Goal: Complete application form

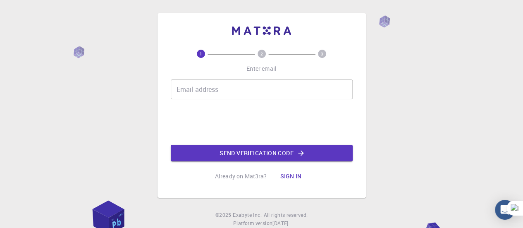
click at [286, 94] on input "Email address" at bounding box center [262, 89] width 182 height 20
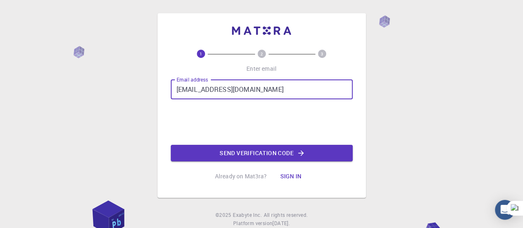
type input "[EMAIL_ADDRESS][DOMAIN_NAME]"
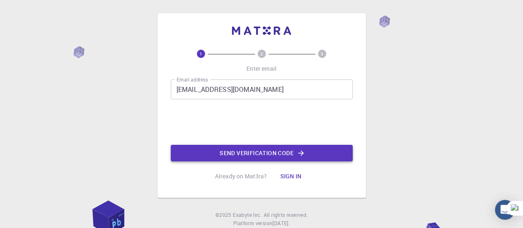
click at [249, 152] on button "Send verification code" at bounding box center [262, 153] width 182 height 17
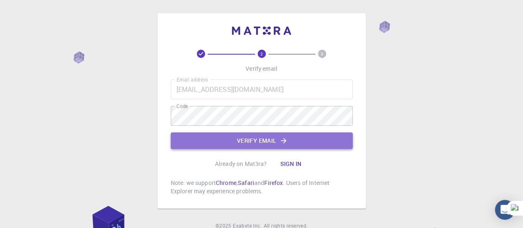
click at [304, 143] on button "Verify email" at bounding box center [262, 140] width 182 height 17
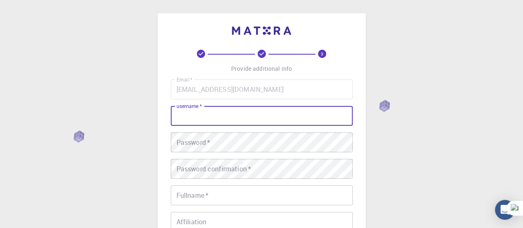
click at [299, 112] on input "username   *" at bounding box center [262, 116] width 182 height 20
type input "A"
type input "[PERSON_NAME]"
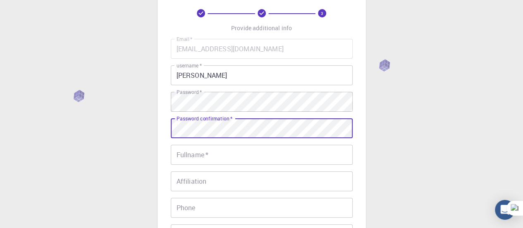
scroll to position [46, 0]
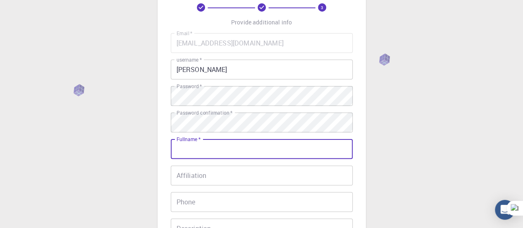
click at [218, 147] on input "Fullname   *" at bounding box center [262, 149] width 182 height 20
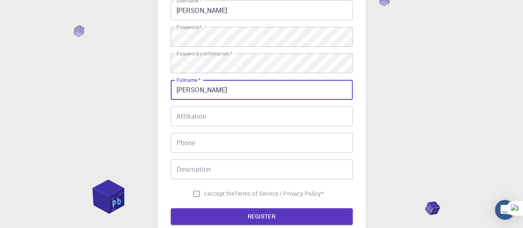
scroll to position [110, 0]
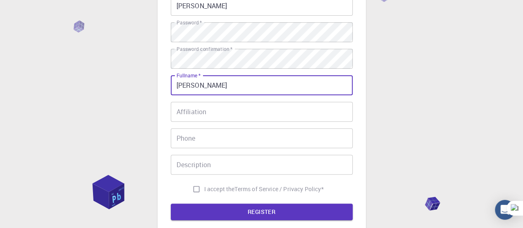
type input "[PERSON_NAME]"
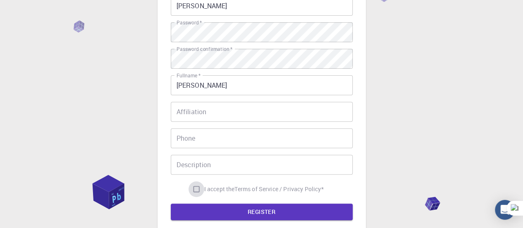
click at [190, 183] on input "I accept the Terms of Service / Privacy Policy *" at bounding box center [197, 189] width 16 height 16
checkbox input "true"
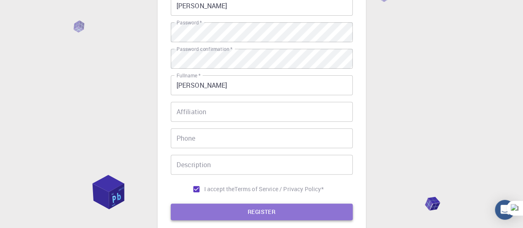
click at [217, 208] on button "REGISTER" at bounding box center [262, 211] width 182 height 17
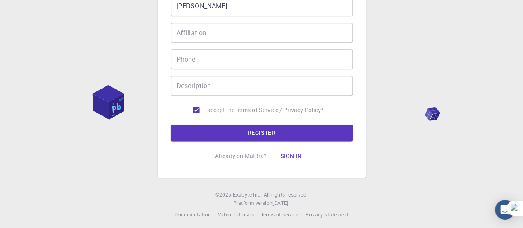
scroll to position [215, 0]
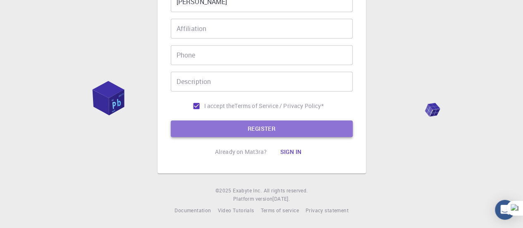
click at [270, 128] on button "REGISTER" at bounding box center [262, 128] width 182 height 17
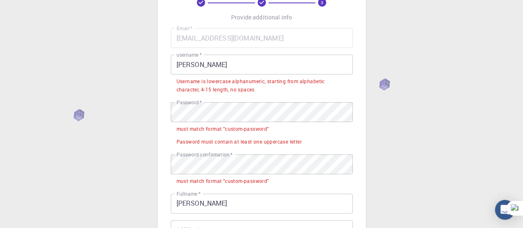
scroll to position [52, 0]
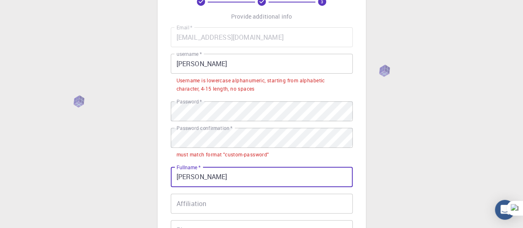
click at [258, 177] on input "[PERSON_NAME]" at bounding box center [262, 177] width 182 height 20
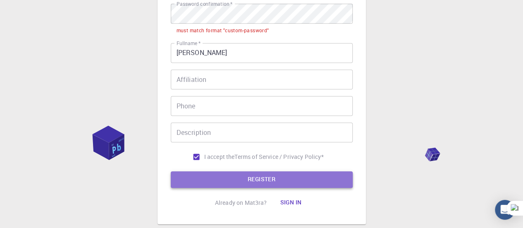
click at [256, 180] on button "REGISTER" at bounding box center [262, 179] width 182 height 17
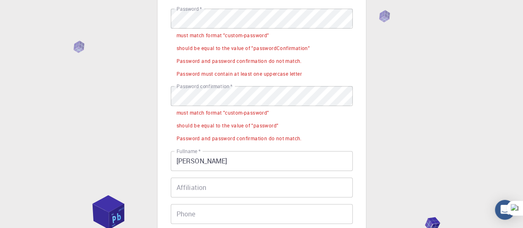
scroll to position [144, 0]
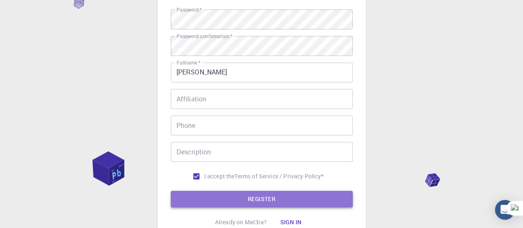
click at [277, 204] on button "REGISTER" at bounding box center [262, 199] width 182 height 17
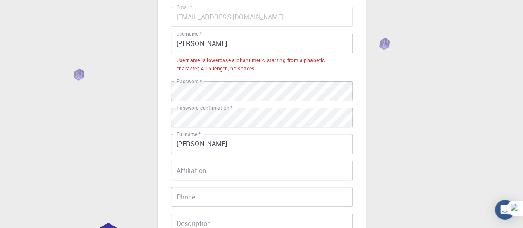
scroll to position [65, 0]
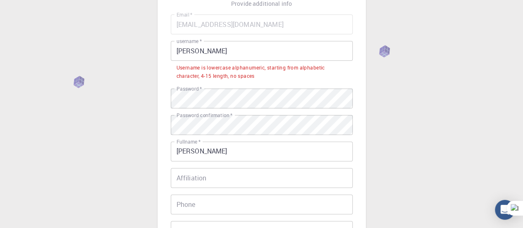
click at [255, 47] on input "[PERSON_NAME]" at bounding box center [262, 51] width 182 height 20
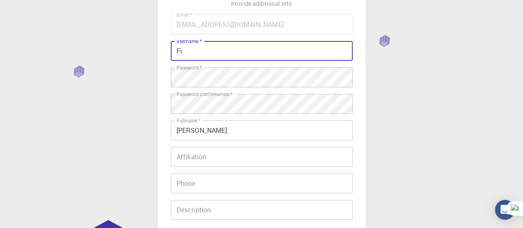
type input "F"
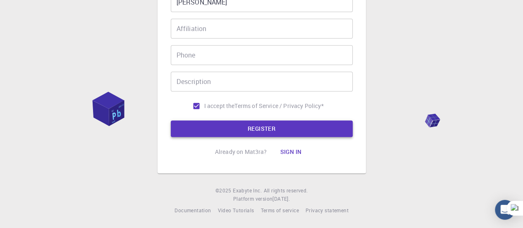
type input "[PERSON_NAME]"
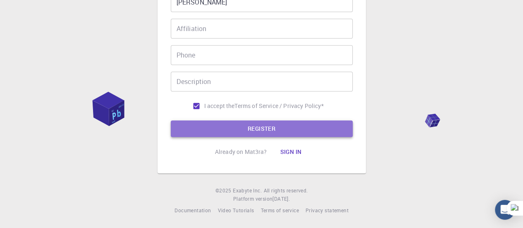
click at [331, 134] on button "REGISTER" at bounding box center [262, 128] width 182 height 17
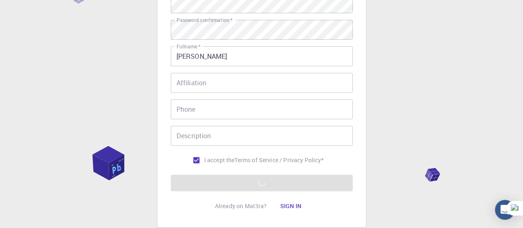
scroll to position [137, 0]
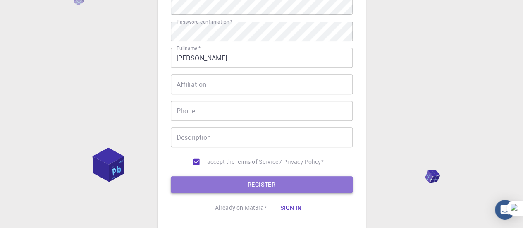
click at [275, 184] on button "REGISTER" at bounding box center [262, 184] width 182 height 17
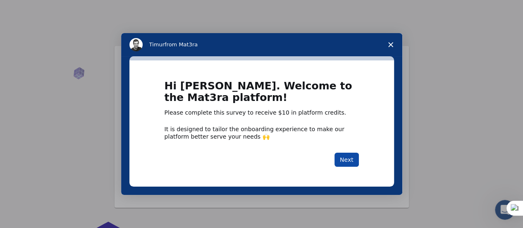
click at [344, 160] on button "Next" at bounding box center [347, 160] width 24 height 14
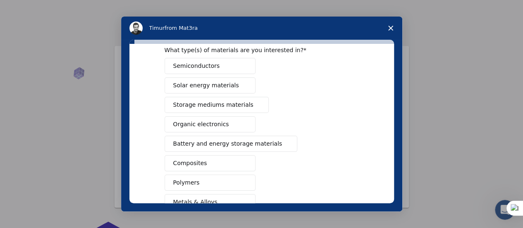
scroll to position [54, 0]
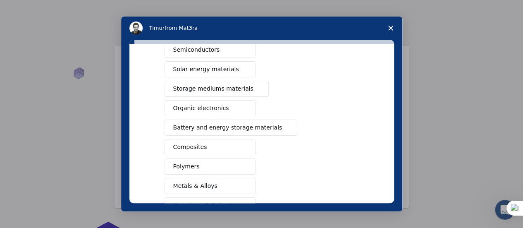
click at [234, 139] on button "Composites" at bounding box center [210, 147] width 91 height 16
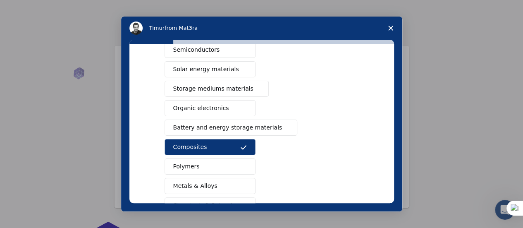
scroll to position [168, 0]
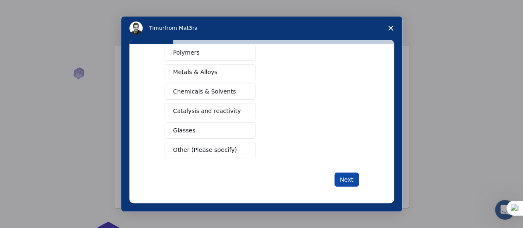
click at [343, 172] on button "Next" at bounding box center [347, 179] width 24 height 14
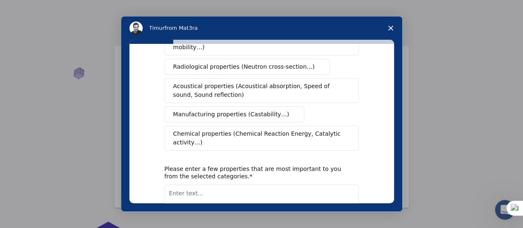
scroll to position [0, 0]
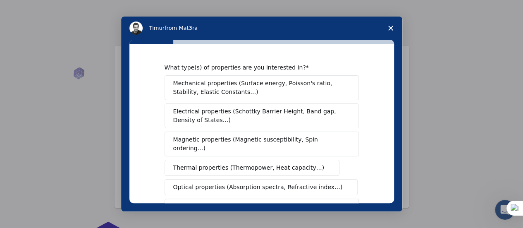
click at [263, 91] on span "Mechanical properties (Surface energy, Poisson's ratio, Stability, Elastic Cons…" at bounding box center [259, 87] width 172 height 17
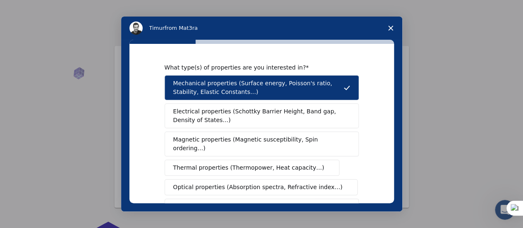
click at [250, 117] on span "Electrical properties (Schottky Barrier Height, Band gap, Density of States…)" at bounding box center [259, 115] width 172 height 17
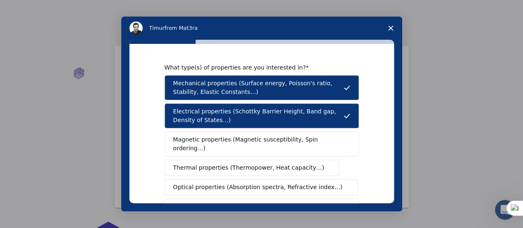
click at [255, 123] on span "Electrical properties (Schottky Barrier Height, Band gap, Density of States…)" at bounding box center [258, 115] width 170 height 17
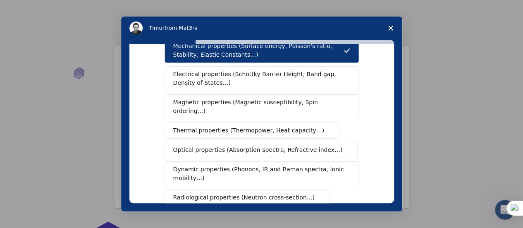
scroll to position [39, 0]
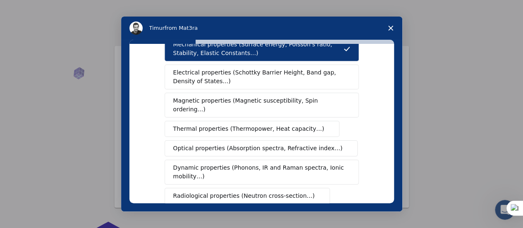
click at [287, 84] on span "Electrical properties (Schottky Barrier Height, Band gap, Density of States…)" at bounding box center [259, 76] width 172 height 17
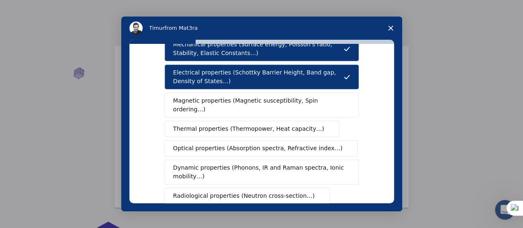
click at [271, 124] on span "Thermal properties (Thermopower, Heat capacity…)" at bounding box center [248, 128] width 151 height 9
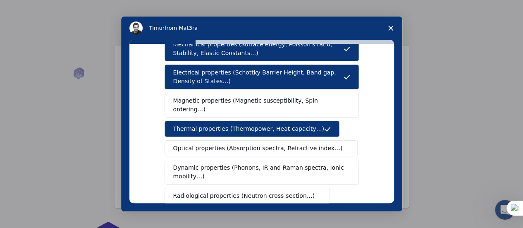
click at [289, 105] on button "Magnetic properties (Magnetic susceptibility, Spin ordering…)" at bounding box center [262, 105] width 194 height 25
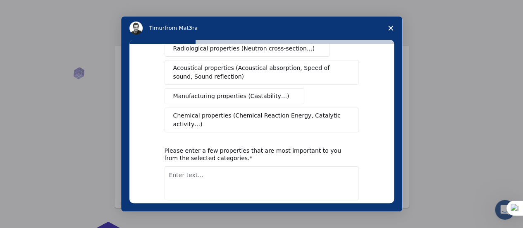
scroll to position [211, 0]
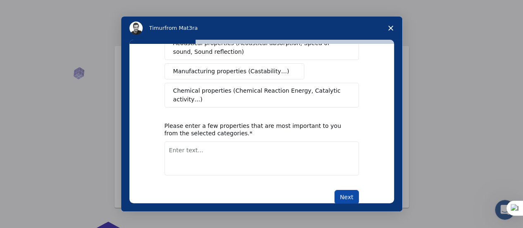
click at [337, 190] on button "Next" at bounding box center [347, 197] width 24 height 14
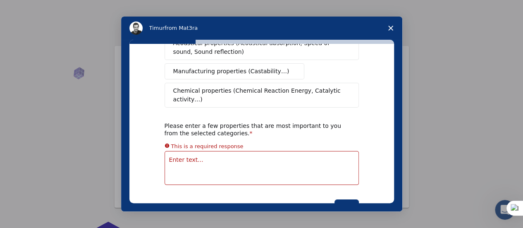
click at [288, 151] on textarea "Enter text..." at bounding box center [262, 168] width 194 height 34
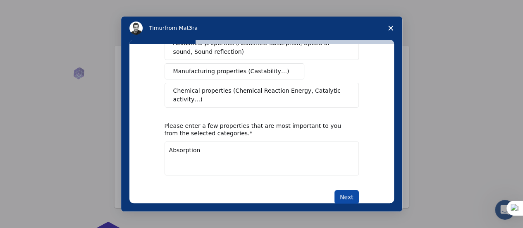
type textarea "Absorption"
click at [354, 190] on button "Next" at bounding box center [347, 197] width 24 height 14
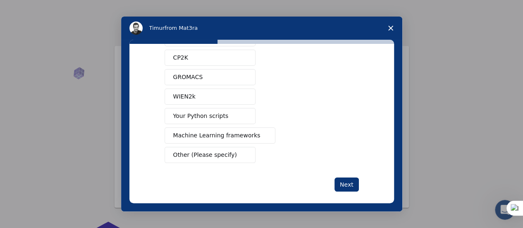
scroll to position [103, 0]
click at [225, 138] on button "Machine Learning frameworks" at bounding box center [220, 136] width 111 height 16
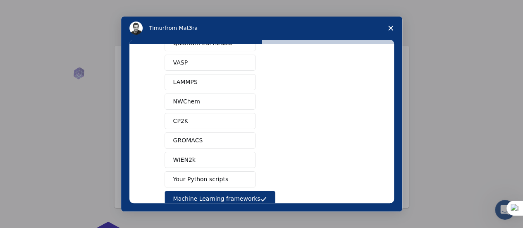
scroll to position [0, 0]
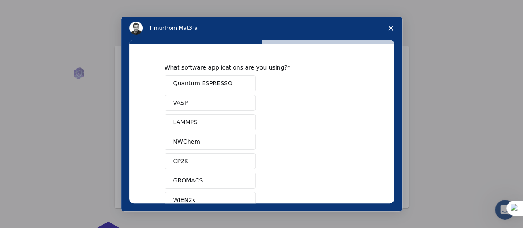
click at [208, 124] on button "LAMMPS" at bounding box center [210, 122] width 91 height 16
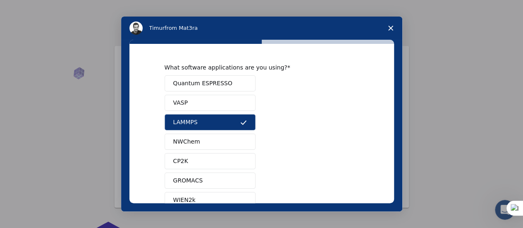
click at [227, 91] on button "Quantum ESPRESSO" at bounding box center [210, 83] width 91 height 16
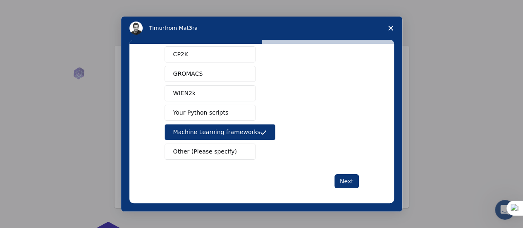
scroll to position [109, 0]
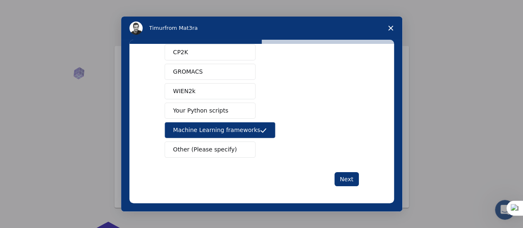
click at [230, 115] on button "Your Python scripts" at bounding box center [210, 111] width 91 height 16
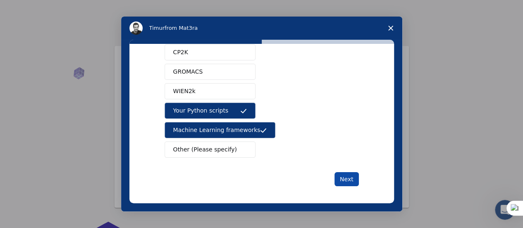
click at [338, 172] on button "Next" at bounding box center [347, 179] width 24 height 14
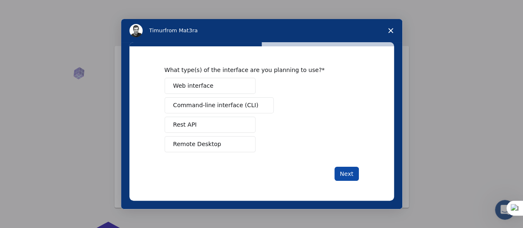
click at [347, 173] on button "Next" at bounding box center [347, 174] width 24 height 14
click at [236, 95] on div "Web interface Command-line interface (CLI) Rest API Remote Desktop" at bounding box center [262, 115] width 194 height 74
click at [221, 105] on span "Command-line interface (CLI)" at bounding box center [215, 105] width 85 height 9
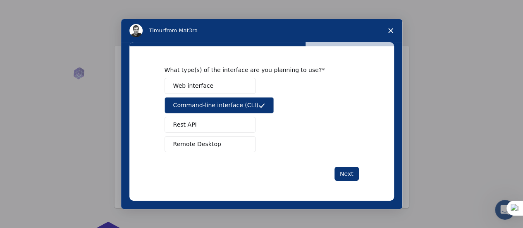
click at [216, 122] on button "Rest API" at bounding box center [210, 125] width 91 height 16
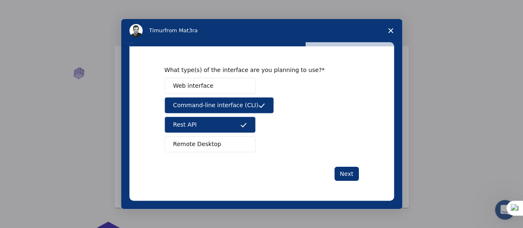
click at [214, 141] on span "Remote Desktop" at bounding box center [197, 144] width 48 height 9
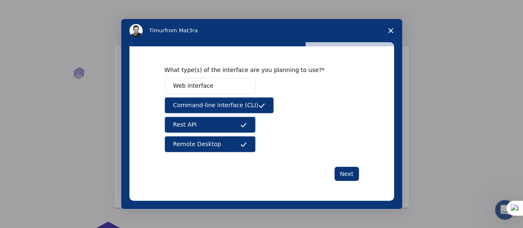
click at [241, 86] on span "Intercom messenger" at bounding box center [243, 86] width 7 height 7
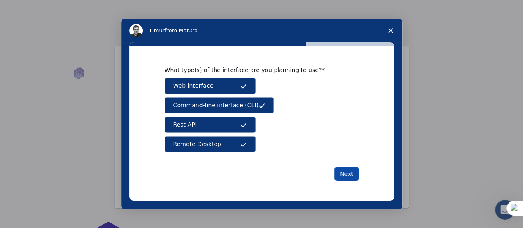
click at [344, 173] on button "Next" at bounding box center [347, 174] width 24 height 14
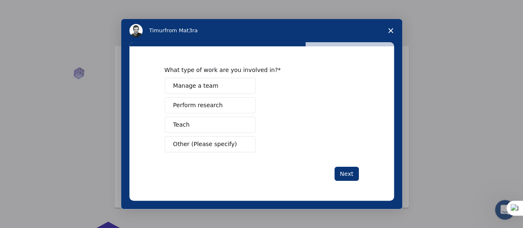
click at [227, 105] on button "Perform research" at bounding box center [210, 105] width 91 height 16
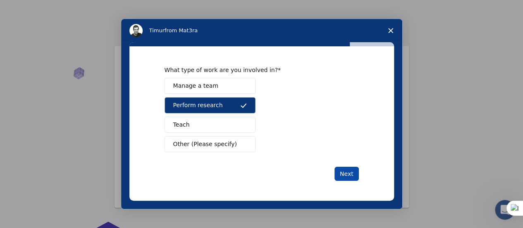
click at [352, 171] on button "Next" at bounding box center [347, 174] width 24 height 14
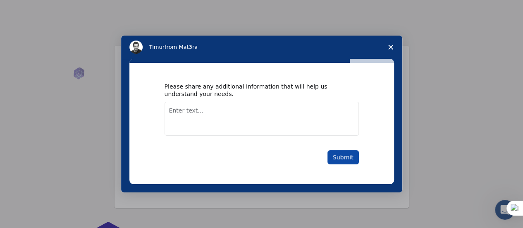
click at [336, 155] on button "Submit" at bounding box center [342, 157] width 31 height 14
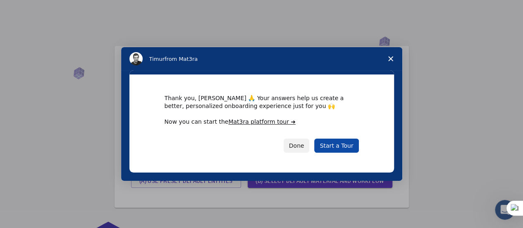
click at [329, 146] on link "Start a Tour" at bounding box center [336, 146] width 44 height 14
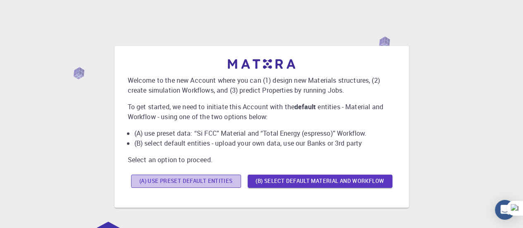
click at [223, 183] on button "(A) Use preset default entities" at bounding box center [186, 180] width 110 height 13
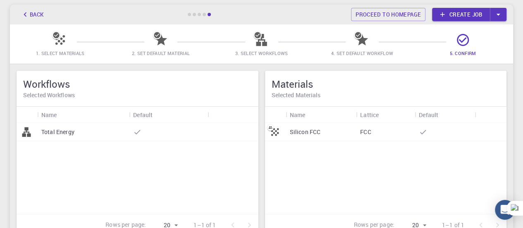
scroll to position [41, 0]
click at [97, 140] on div "Total Energy" at bounding box center [83, 131] width 92 height 18
